Goal: Task Accomplishment & Management: Manage account settings

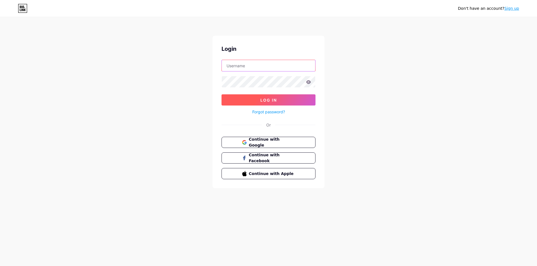
type input "[EMAIL_ADDRESS][DOMAIN_NAME]"
click at [275, 100] on span "Log In" at bounding box center [268, 100] width 16 height 5
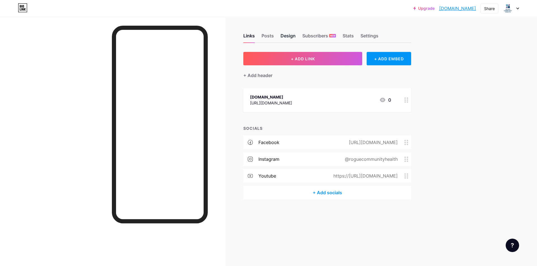
click at [289, 36] on div "Design" at bounding box center [287, 37] width 15 height 10
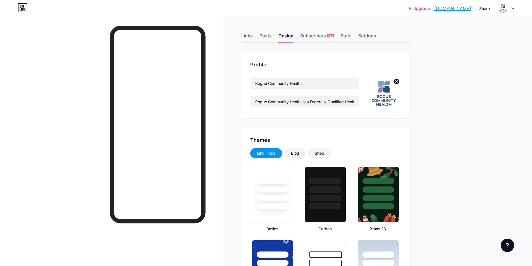
type input "#ffffff"
type input "#1f4e79"
type input "#333333"
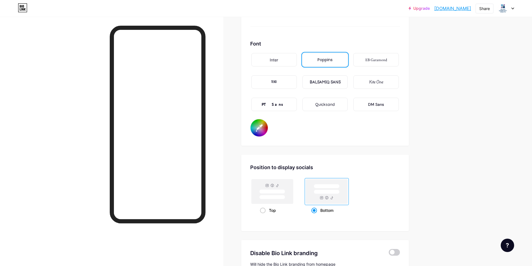
scroll to position [1034, 0]
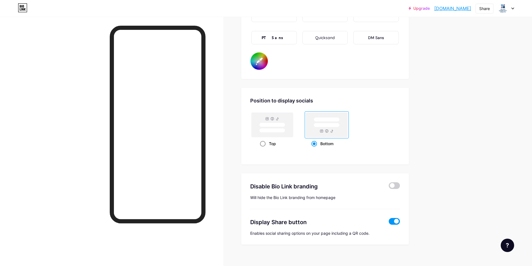
click at [271, 146] on div "Top" at bounding box center [272, 144] width 25 height 10
click at [264, 149] on input "Top" at bounding box center [262, 151] width 4 height 4
radio input "true"
type input "#ffffff"
click at [316, 144] on span at bounding box center [315, 144] width 6 height 6
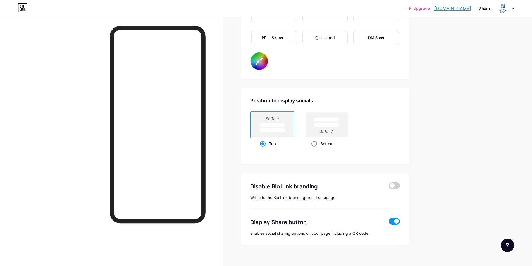
click at [315, 149] on input "Bottom" at bounding box center [314, 151] width 4 height 4
radio input "true"
type input "#ffffff"
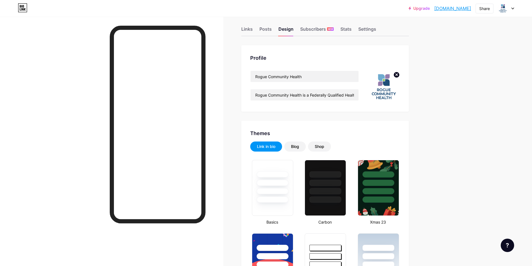
scroll to position [0, 0]
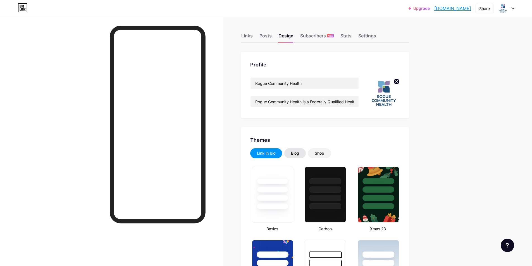
click at [299, 152] on div "Blog" at bounding box center [295, 154] width 8 height 6
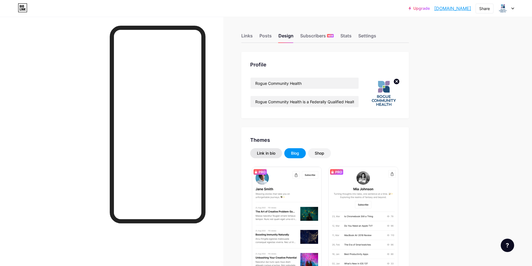
click at [271, 153] on div "Link in bio" at bounding box center [266, 154] width 18 height 6
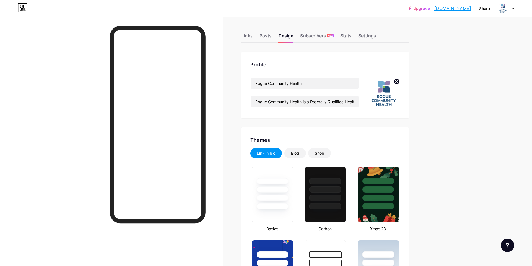
click at [513, 9] on icon at bounding box center [513, 8] width 2 height 1
click at [351, 36] on div "Stats" at bounding box center [346, 37] width 11 height 10
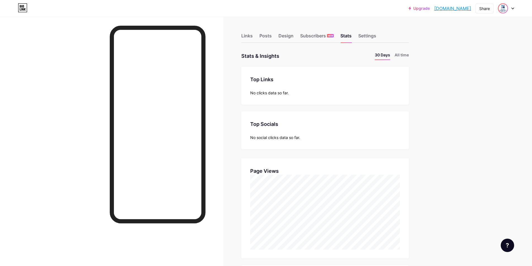
click at [504, 6] on img at bounding box center [503, 8] width 9 height 9
drag, startPoint x: 469, startPoint y: 79, endPoint x: 463, endPoint y: 77, distance: 6.5
click at [463, 77] on li "Logout" at bounding box center [479, 78] width 69 height 15
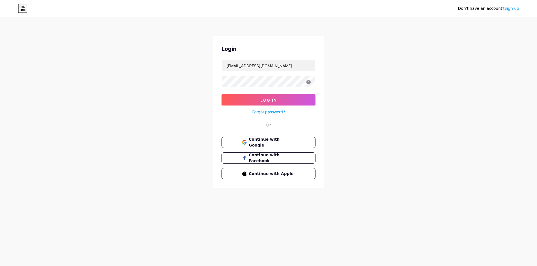
click at [420, 68] on div "Don't have an account? Sign up Login [EMAIL_ADDRESS][DOMAIN_NAME] Log In Forgot…" at bounding box center [268, 103] width 537 height 206
